Goal: Task Accomplishment & Management: Use online tool/utility

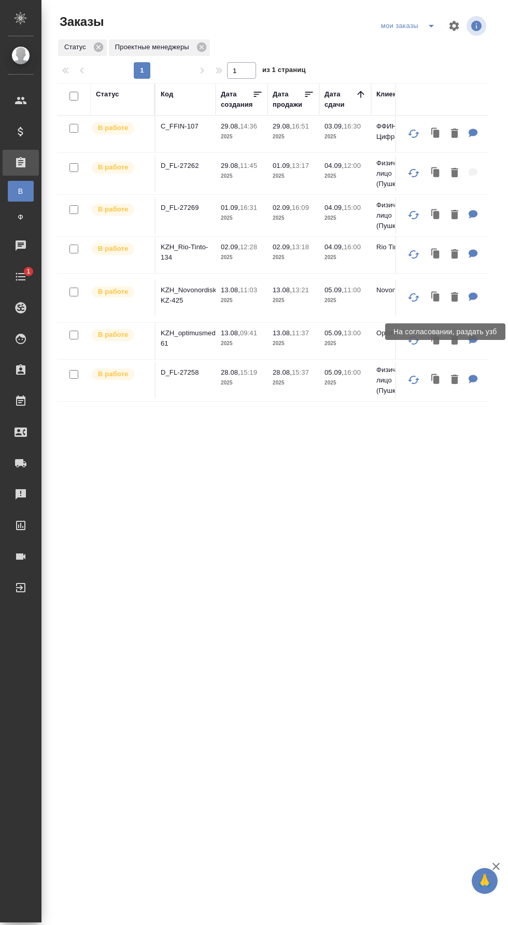
click at [202, 204] on p "D_FL-27269" at bounding box center [186, 208] width 50 height 10
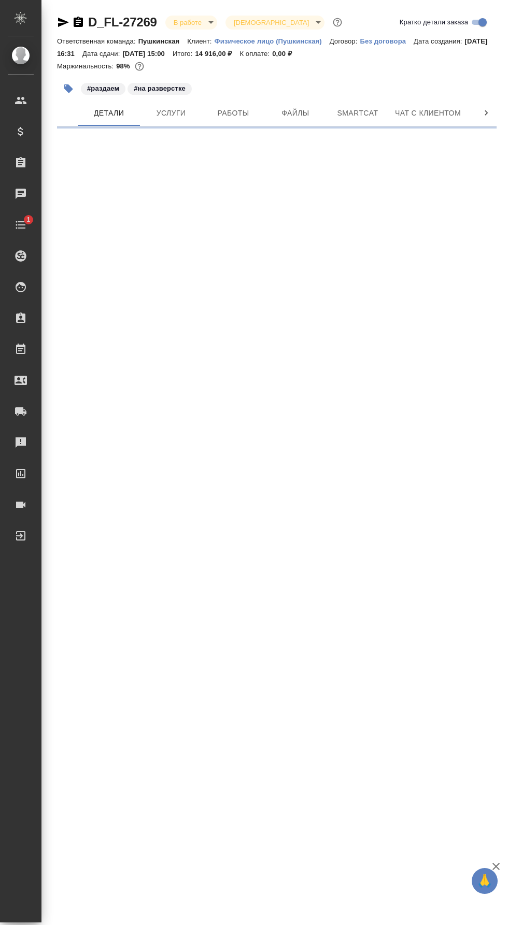
click at [230, 112] on span "Работы" at bounding box center [233, 113] width 50 height 13
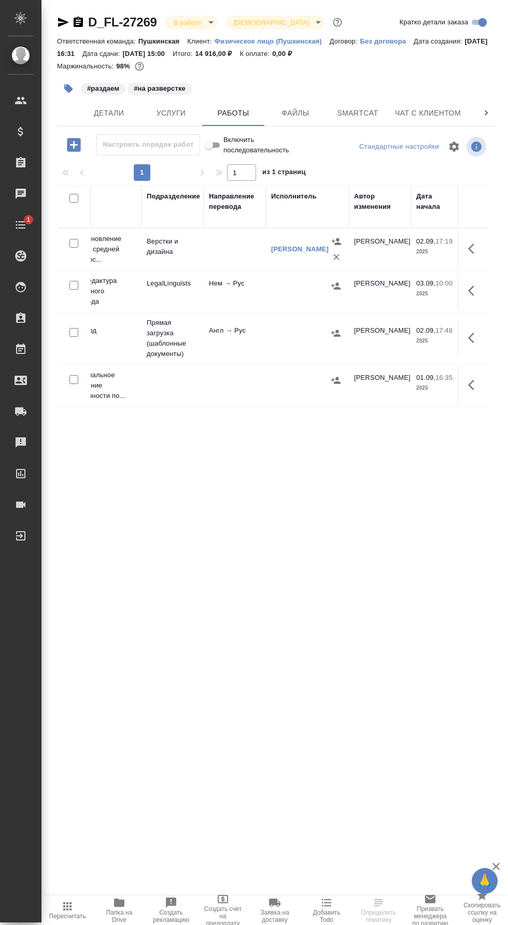
scroll to position [0, 168]
click at [474, 340] on icon "button" at bounding box center [474, 338] width 12 height 12
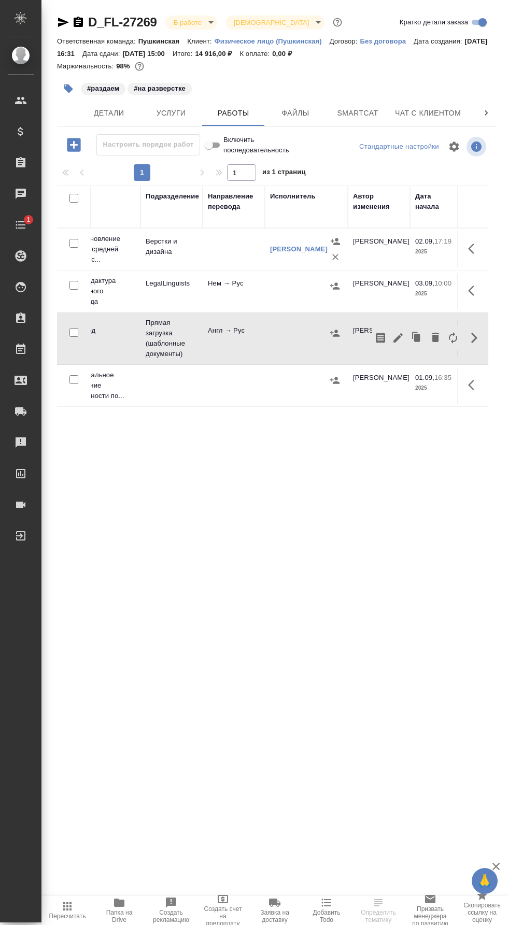
click at [398, 337] on icon "button" at bounding box center [397, 337] width 9 height 9
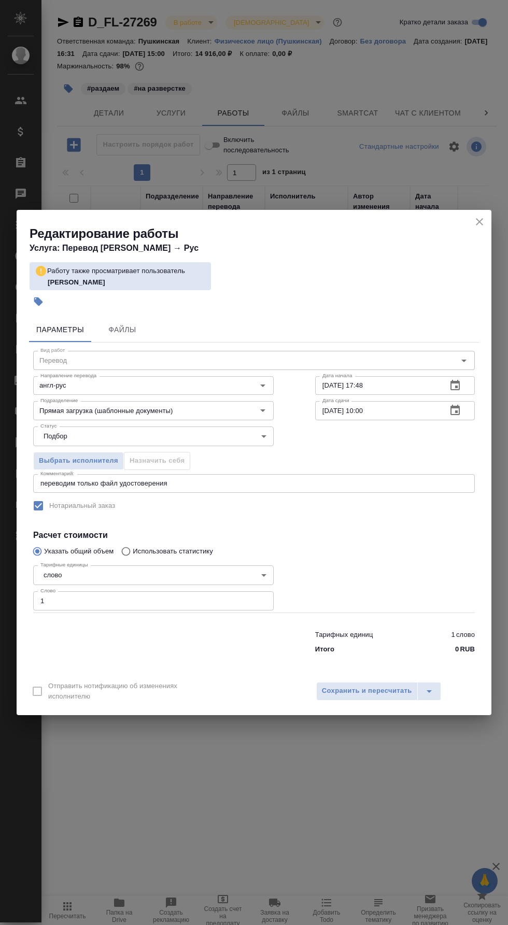
click at [210, 414] on input "Прямая загрузка (шаблонные документы)" at bounding box center [136, 410] width 200 height 12
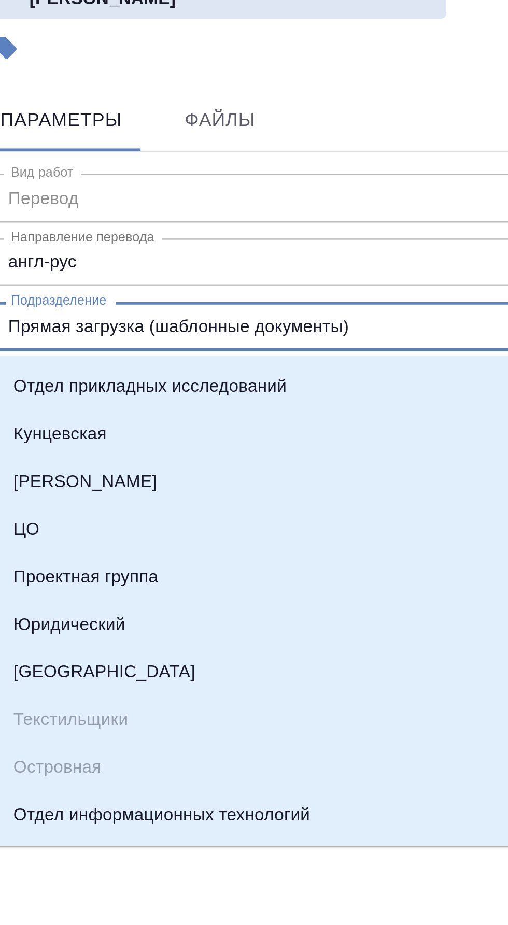
click at [174, 374] on div "Направление перевода англ-рус Направление перевода" at bounding box center [153, 384] width 240 height 25
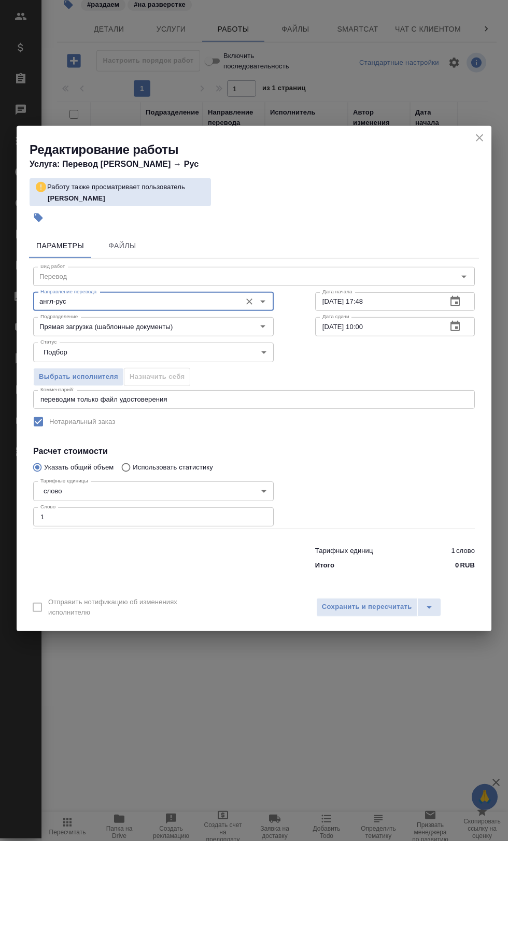
click at [220, 386] on input "англ-рус" at bounding box center [136, 385] width 200 height 12
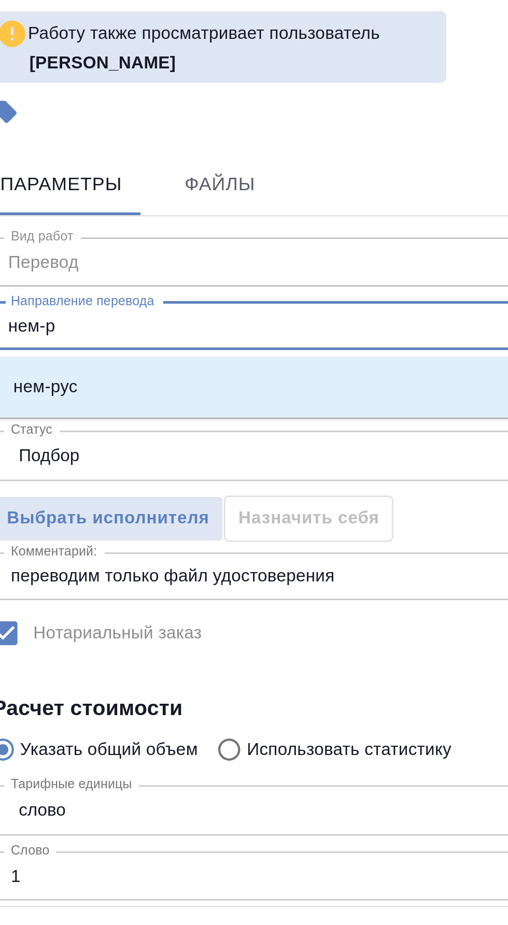
click at [186, 411] on li "нем-рус" at bounding box center [153, 409] width 240 height 19
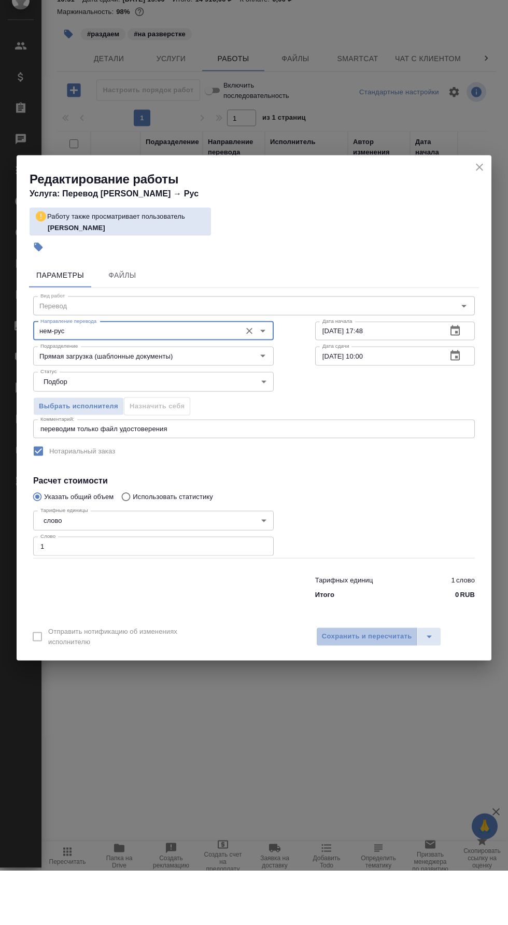
type input "нем-рус"
click at [389, 688] on span "Сохранить и пересчитать" at bounding box center [367, 691] width 90 height 12
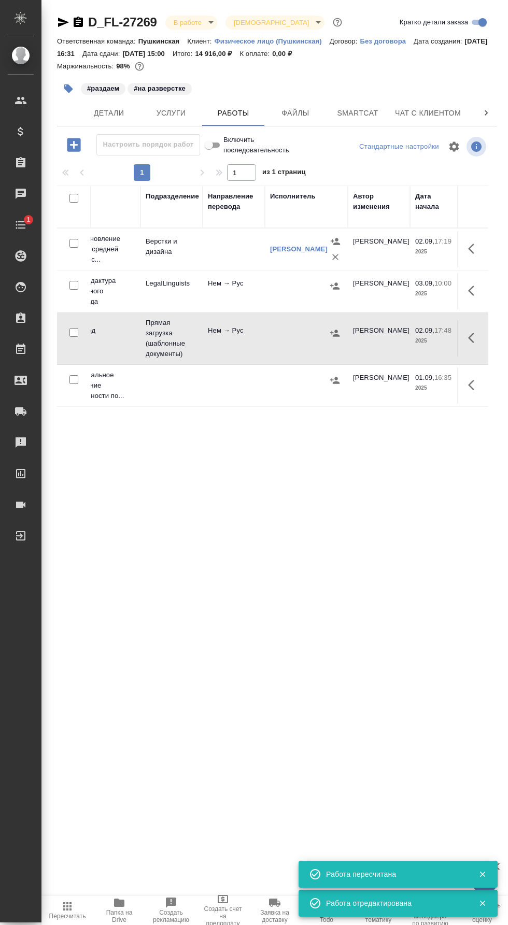
scroll to position [0, 0]
